Goal: Task Accomplishment & Management: Manage account settings

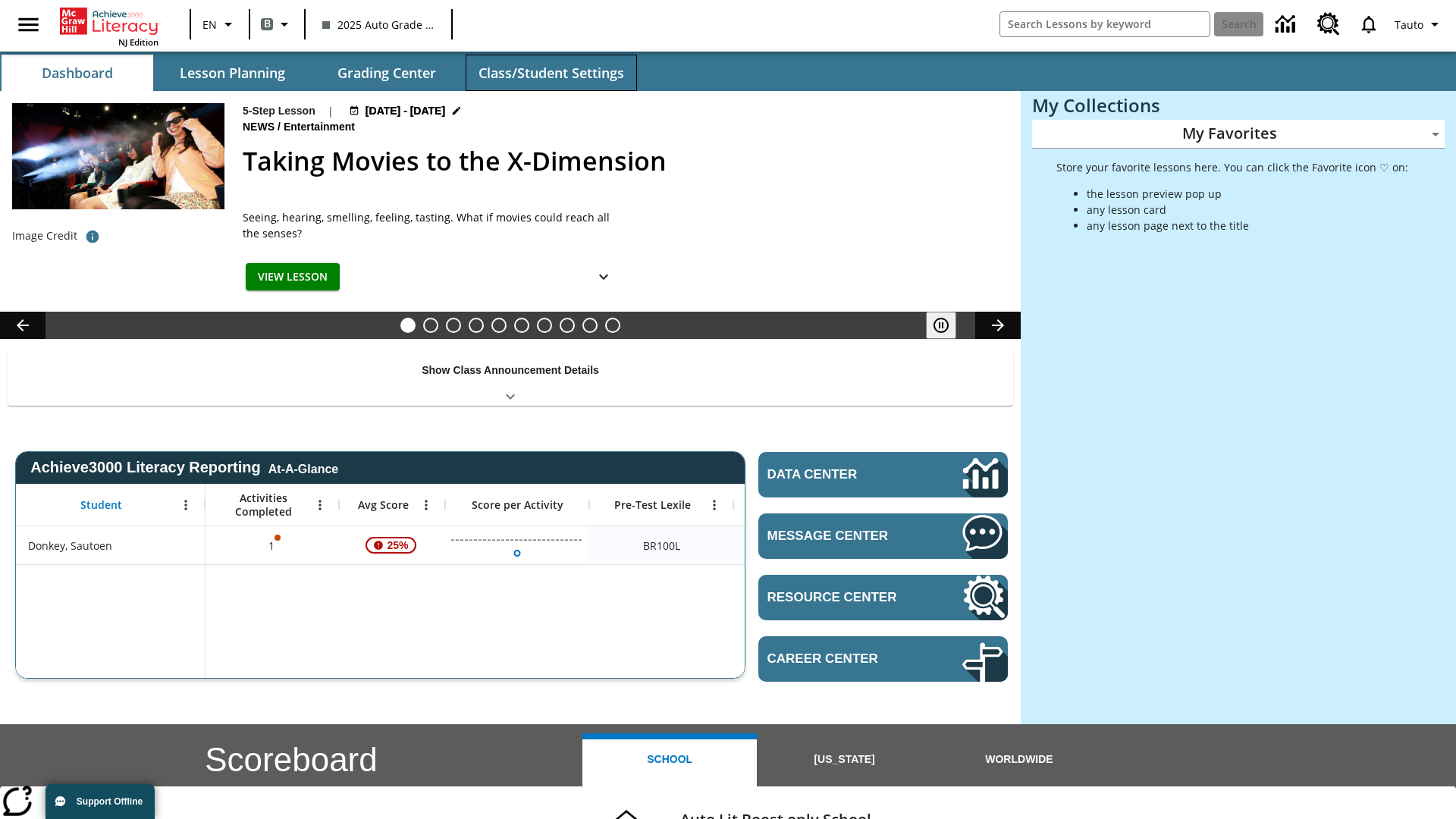
click at [551, 73] on button "Class/Student Settings" at bounding box center [552, 73] width 171 height 37
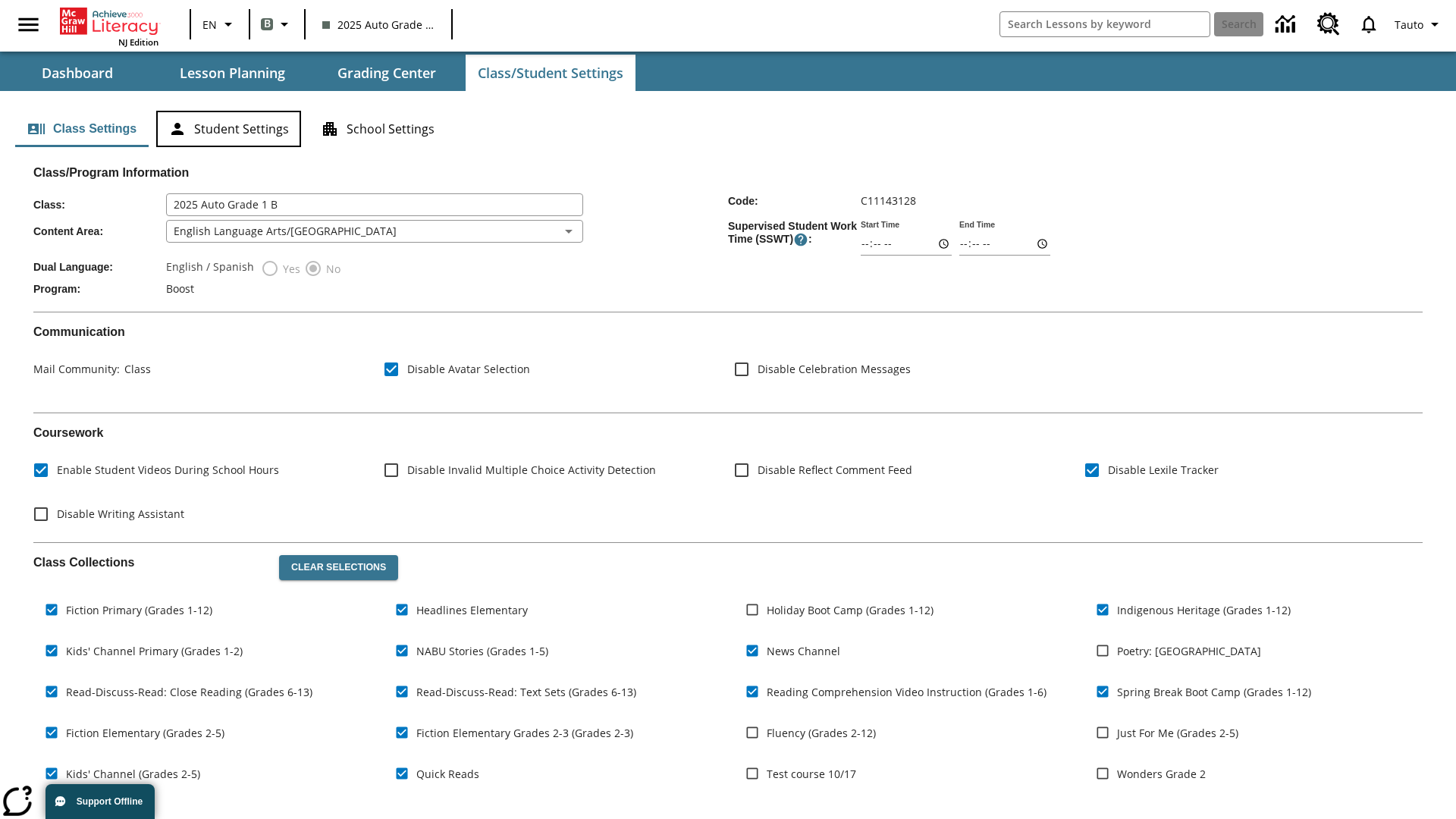
click at [228, 129] on button "Student Settings" at bounding box center [228, 129] width 144 height 37
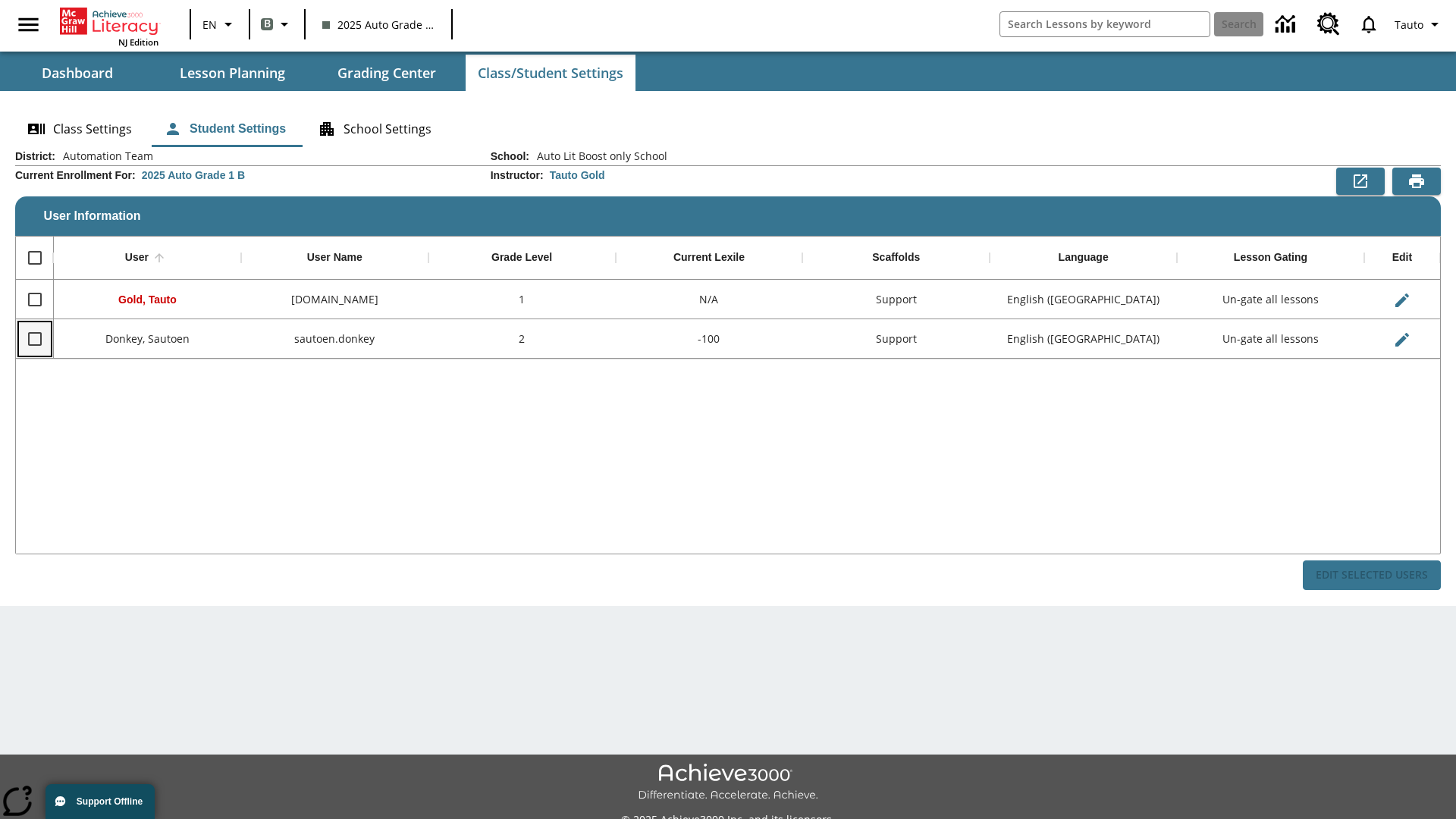
click at [34, 339] on input "Select row" at bounding box center [35, 339] width 32 height 32
checkbox input "true"
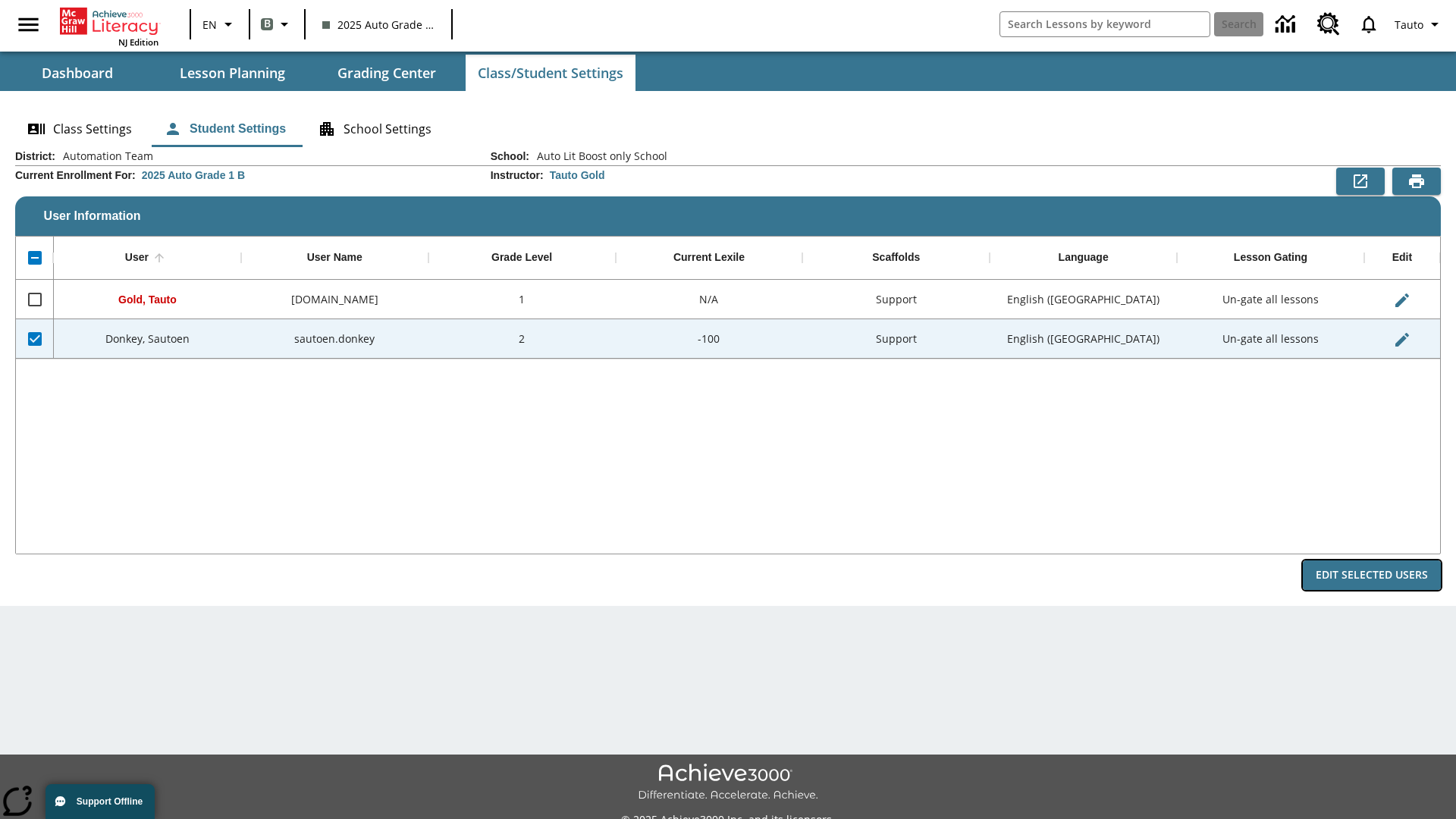
click at [1372, 575] on button "Edit Selected Users" at bounding box center [1371, 576] width 138 height 30
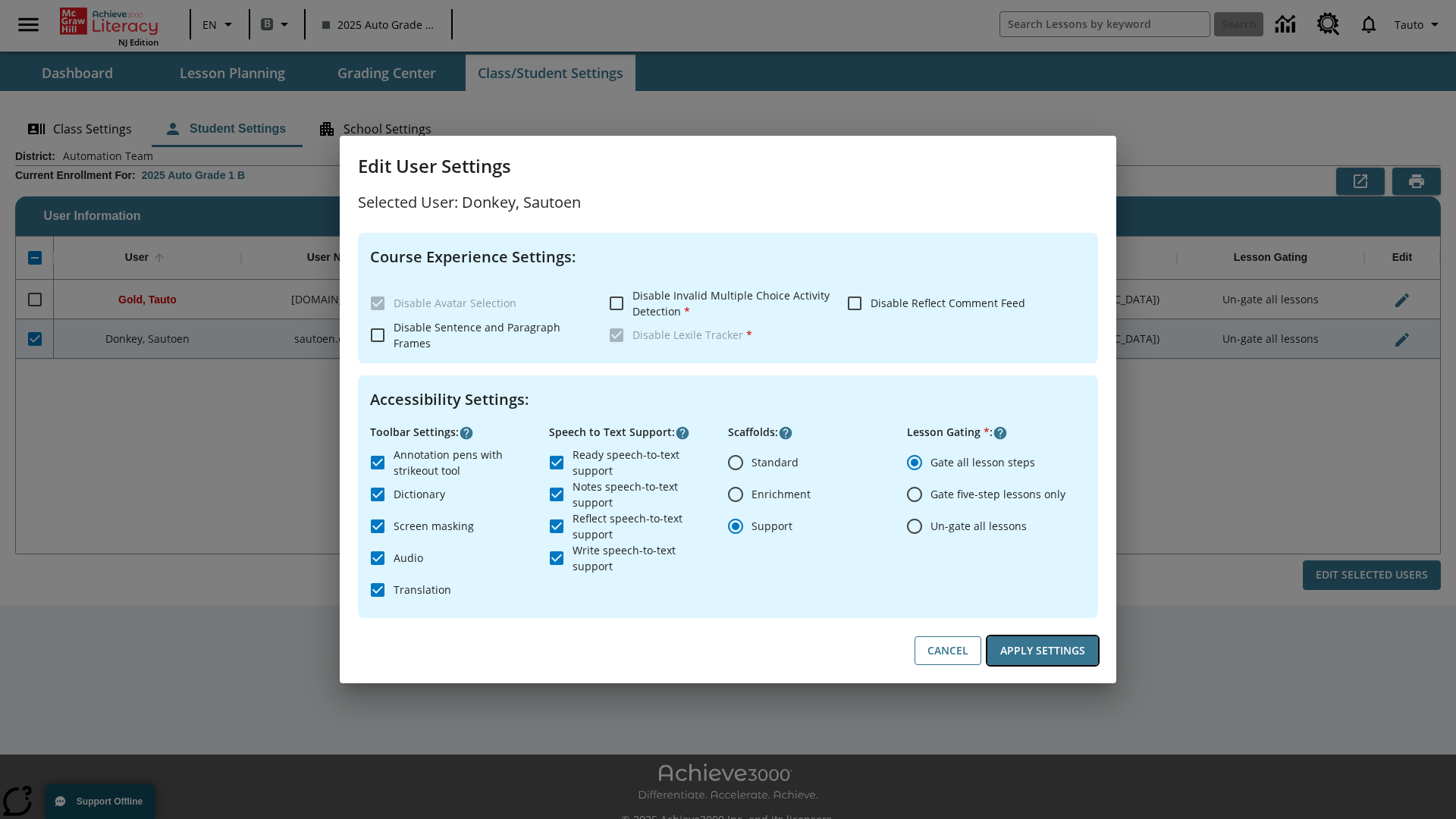
click at [1043, 651] on button "Apply Settings" at bounding box center [1042, 652] width 111 height 30
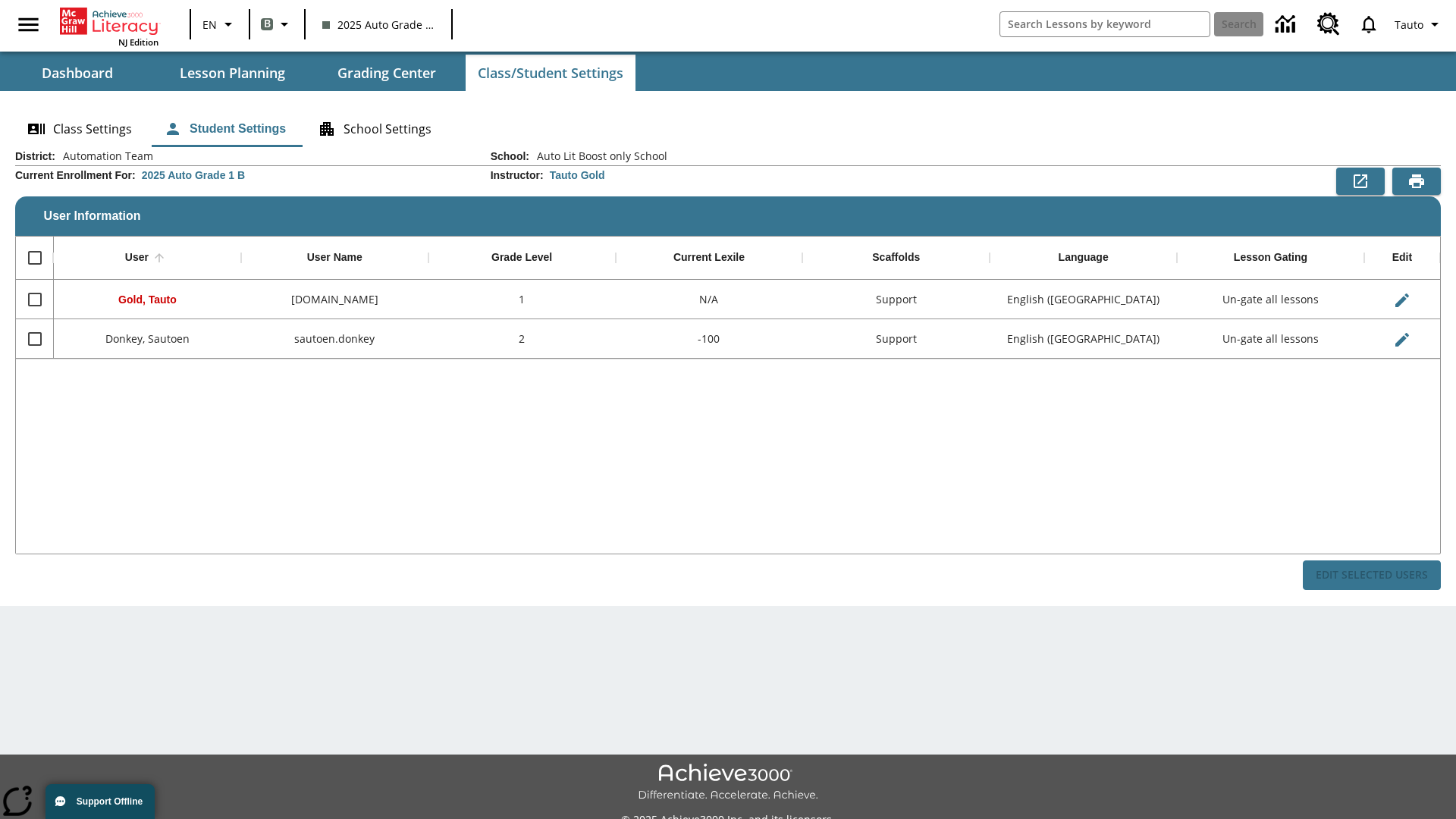
checkbox input "false"
click at [34, 339] on input "Select row" at bounding box center [35, 339] width 32 height 32
checkbox input "true"
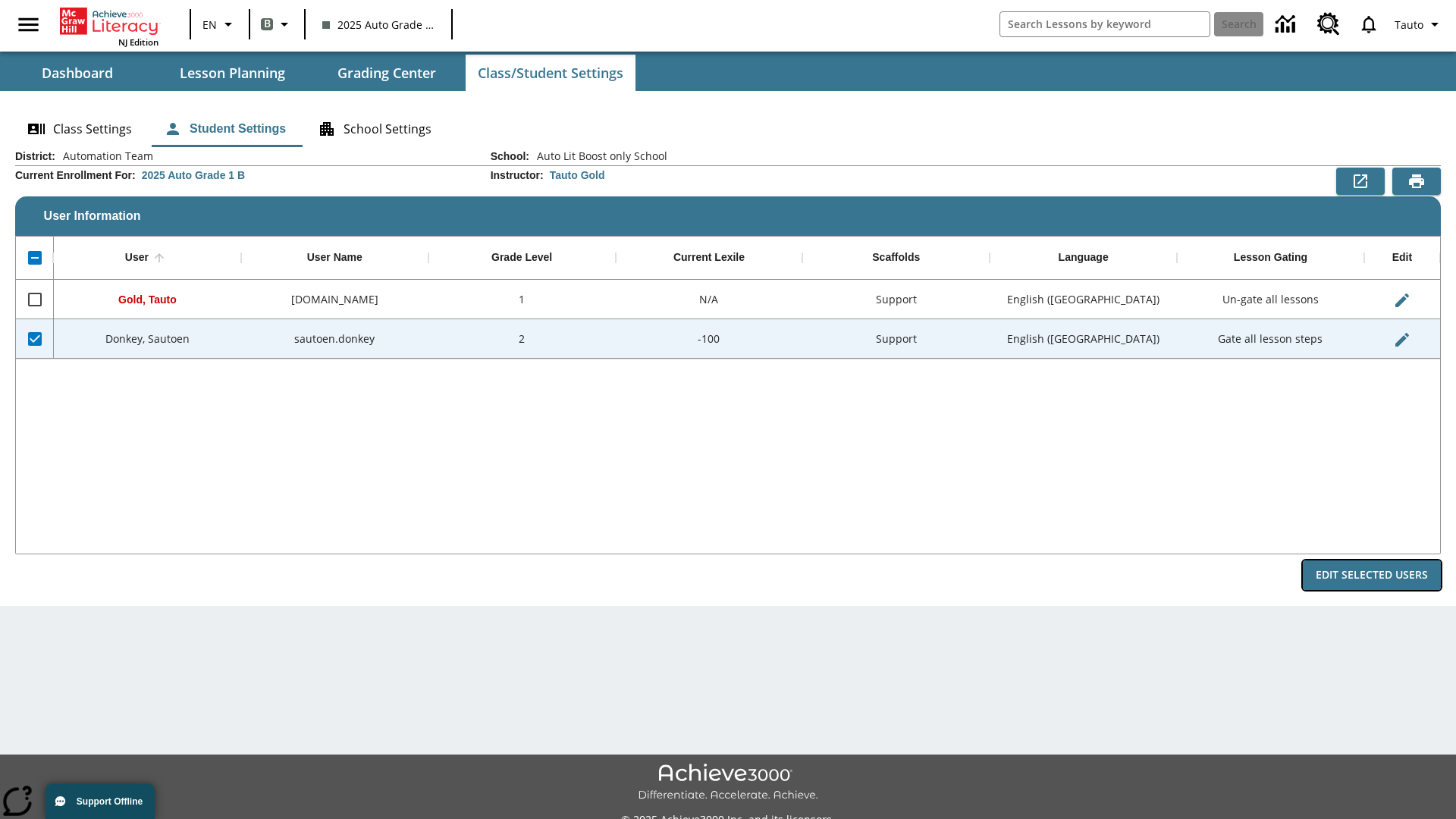
click at [1372, 575] on button "Edit Selected Users" at bounding box center [1371, 576] width 138 height 30
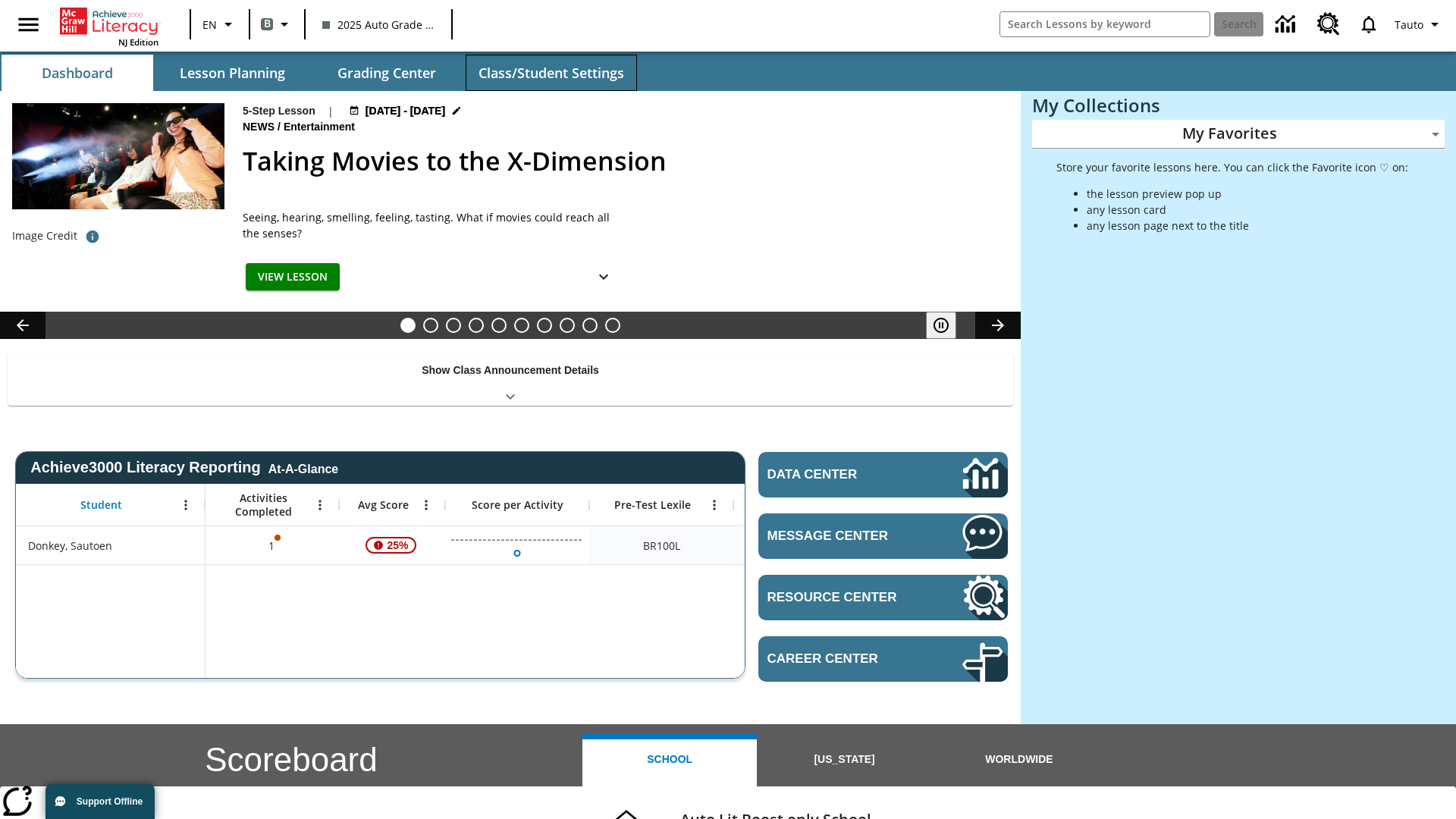
click at [551, 73] on button "Class/Student Settings" at bounding box center [552, 73] width 171 height 37
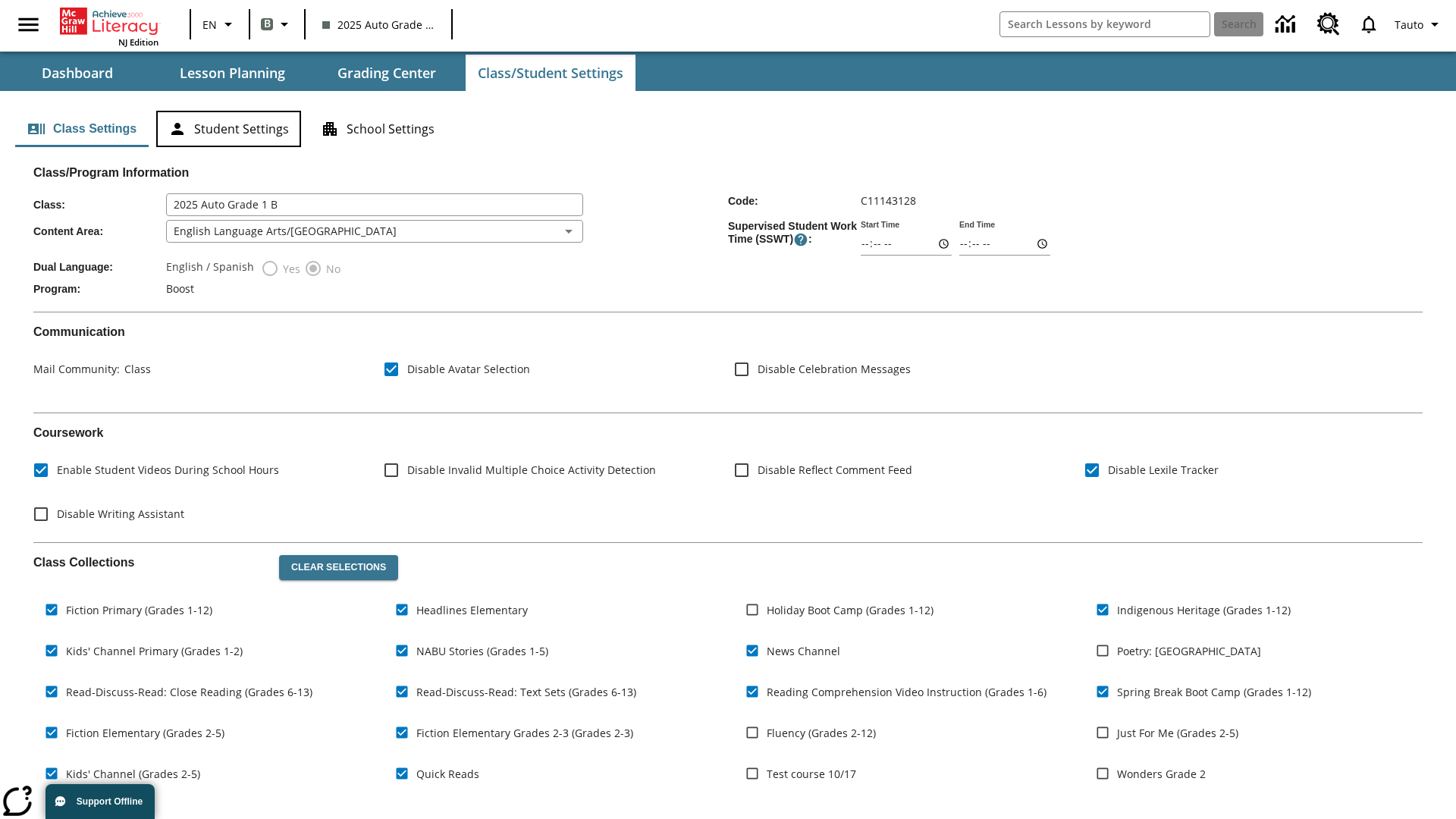
click at [228, 129] on button "Student Settings" at bounding box center [228, 129] width 144 height 37
